Goal: Information Seeking & Learning: Learn about a topic

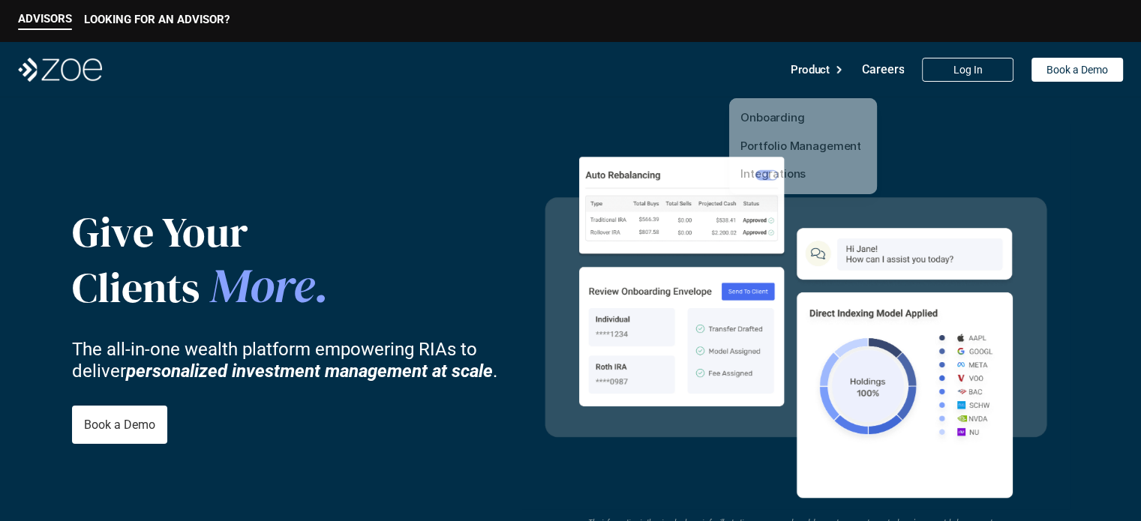
click at [827, 77] on p "Product" at bounding box center [810, 70] width 39 height 23
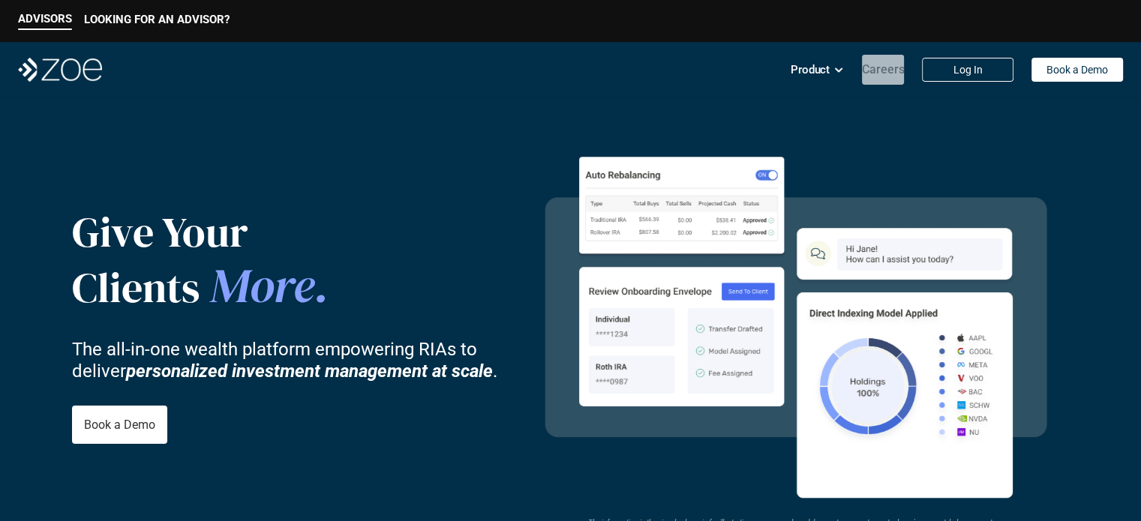
click at [873, 71] on p "Careers" at bounding box center [883, 69] width 43 height 14
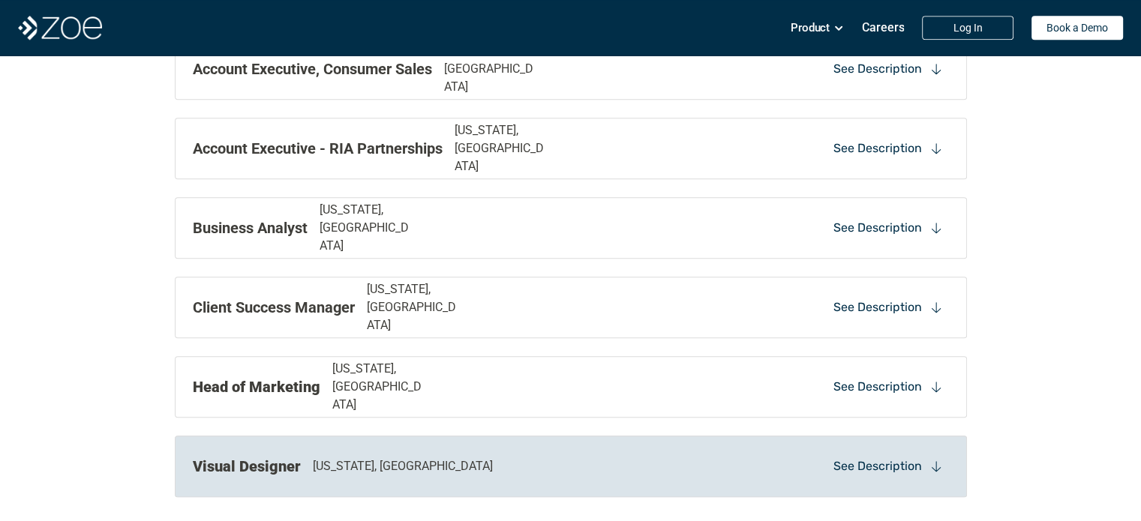
scroll to position [1626, 0]
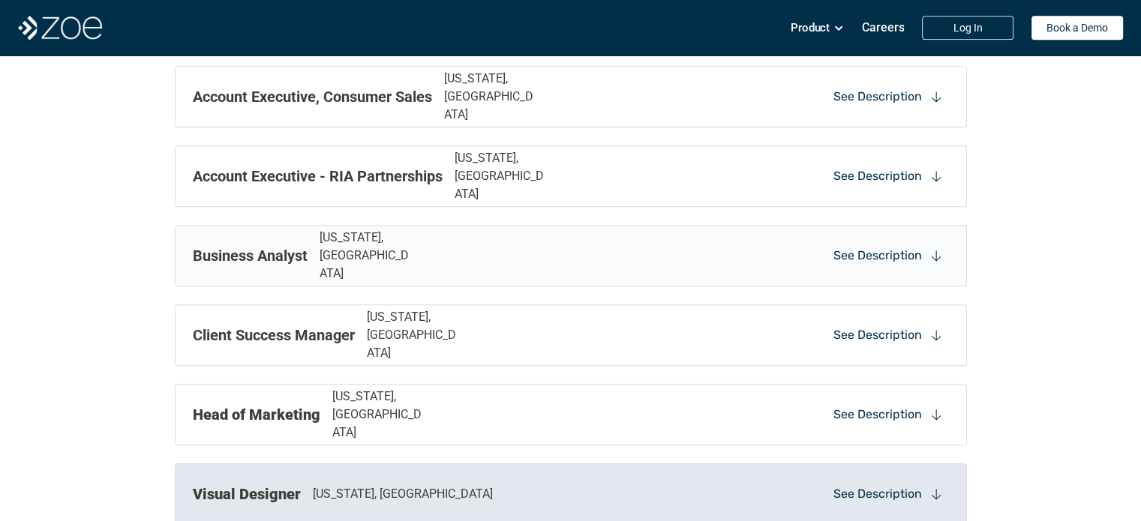
click at [283, 265] on p "Business Analyst" at bounding box center [250, 256] width 115 height 23
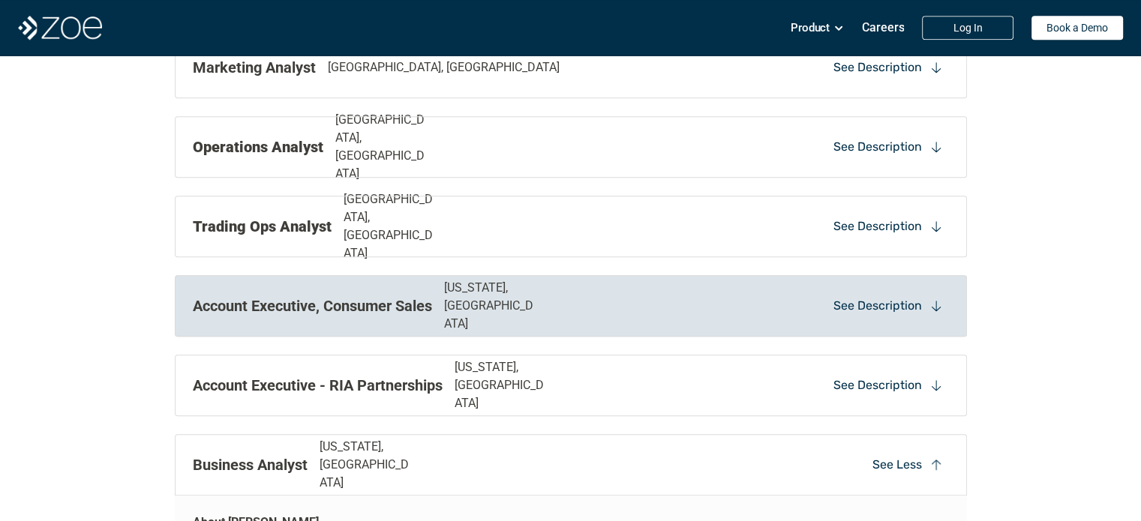
scroll to position [1338, 0]
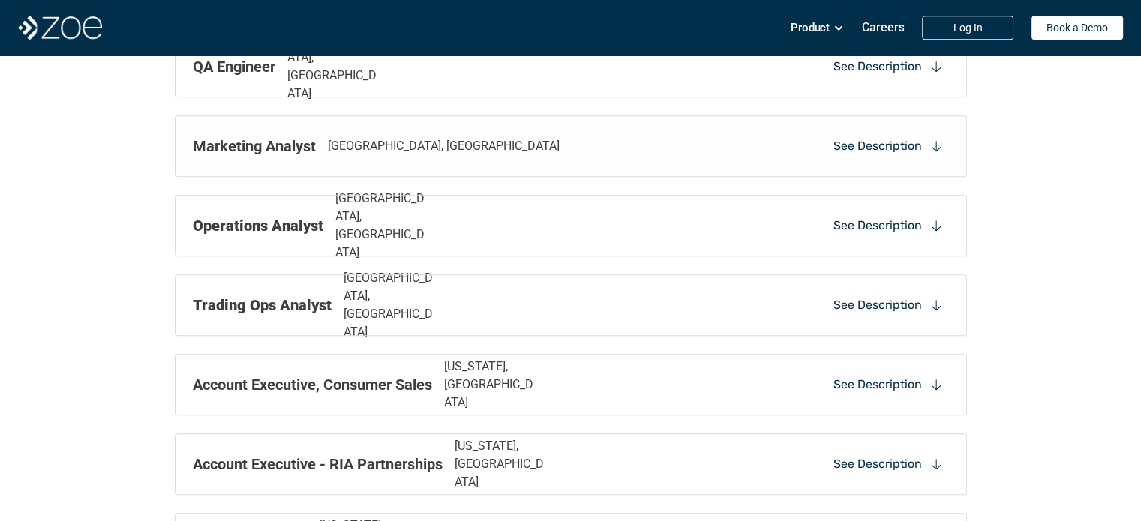
click at [267, 164] on div "Marketing Analyst [GEOGRAPHIC_DATA], [GEOGRAPHIC_DATA] See Description" at bounding box center [571, 147] width 792 height 62
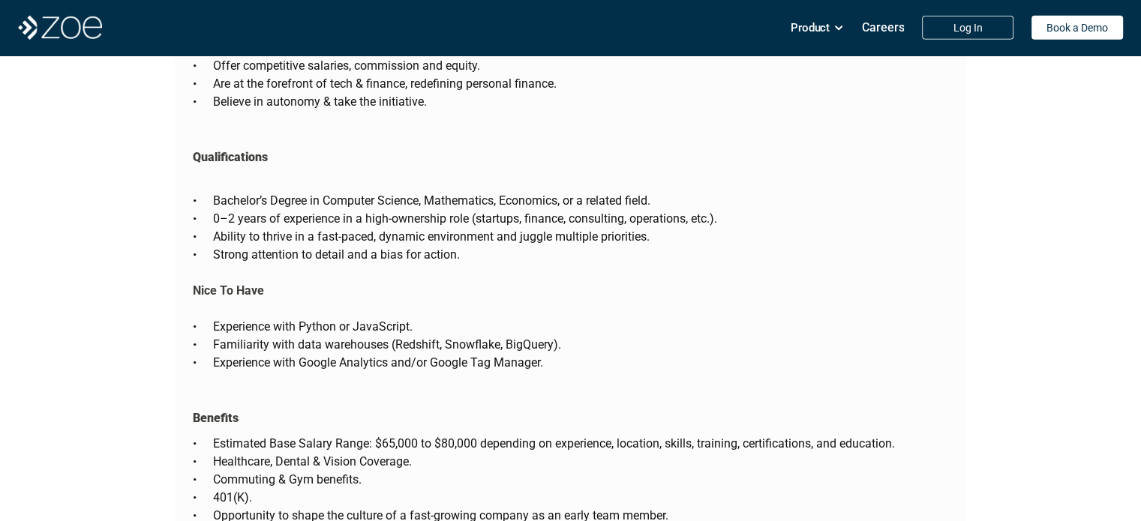
click at [331, 336] on p "Familiarity with data warehouses (Redshift, Snowflake, BigQuery)." at bounding box center [581, 345] width 736 height 18
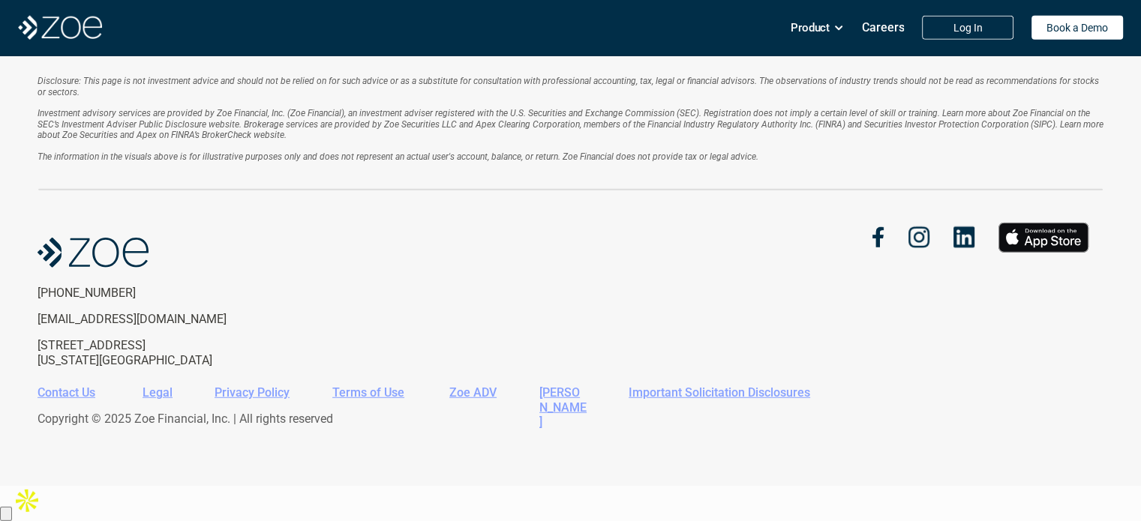
scroll to position [4004, 0]
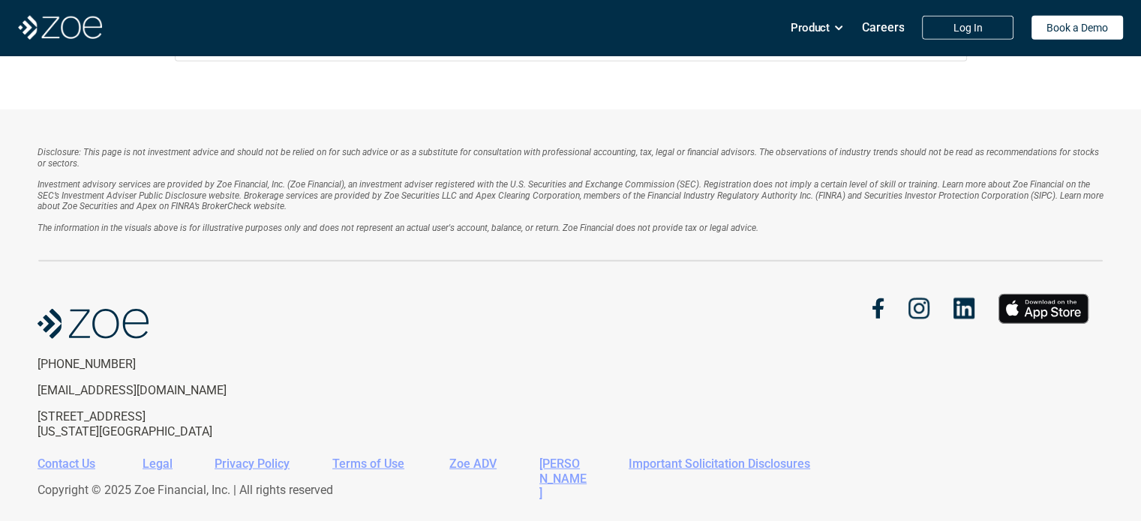
click at [331, 294] on div "[PHONE_NUMBER] [EMAIL_ADDRESS][DOMAIN_NAME] [STREET_ADDRESS][US_STATE]" at bounding box center [304, 366] width 533 height 144
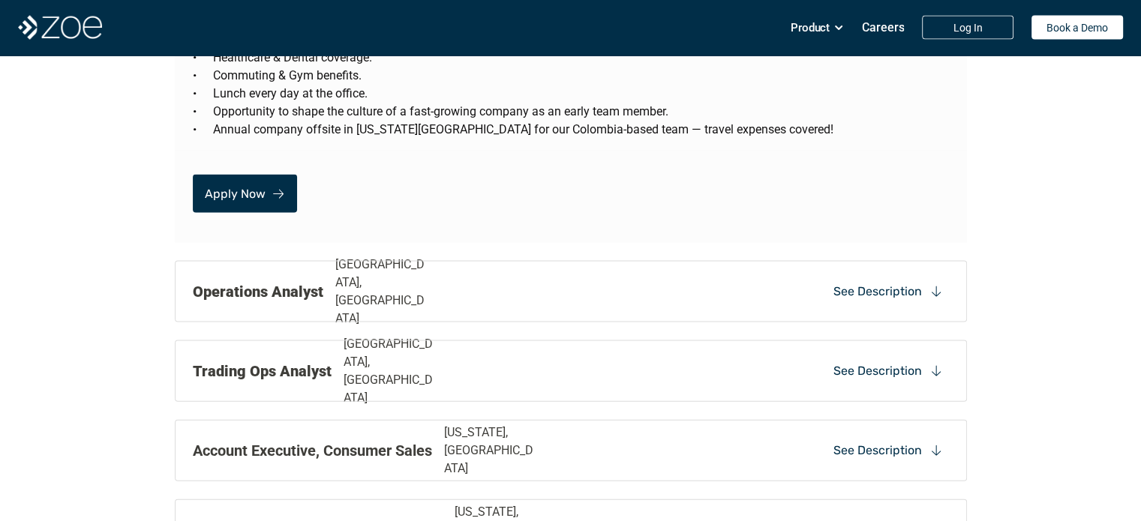
scroll to position [3199, 0]
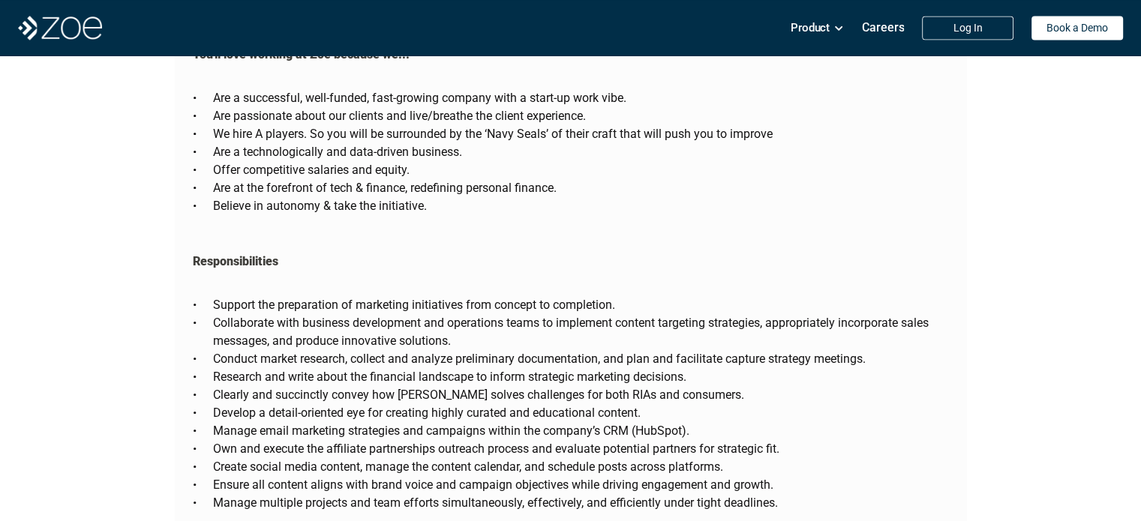
click at [244, 278] on div "Support the preparation of marketing initiatives from concept to completion. Co…" at bounding box center [571, 395] width 756 height 234
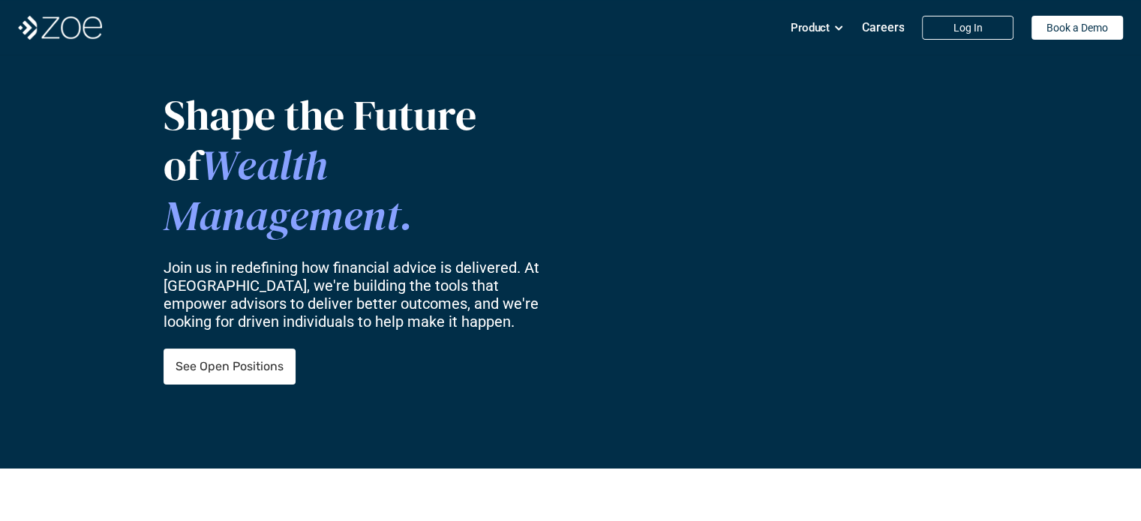
scroll to position [87, 0]
